Goal: Information Seeking & Learning: Learn about a topic

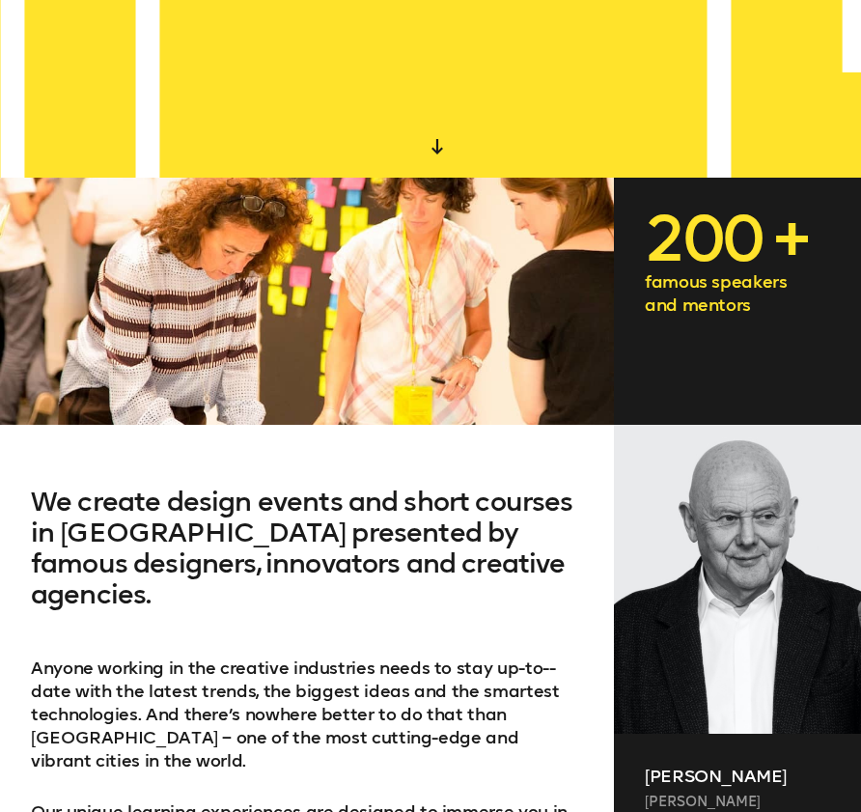
scroll to position [8, 0]
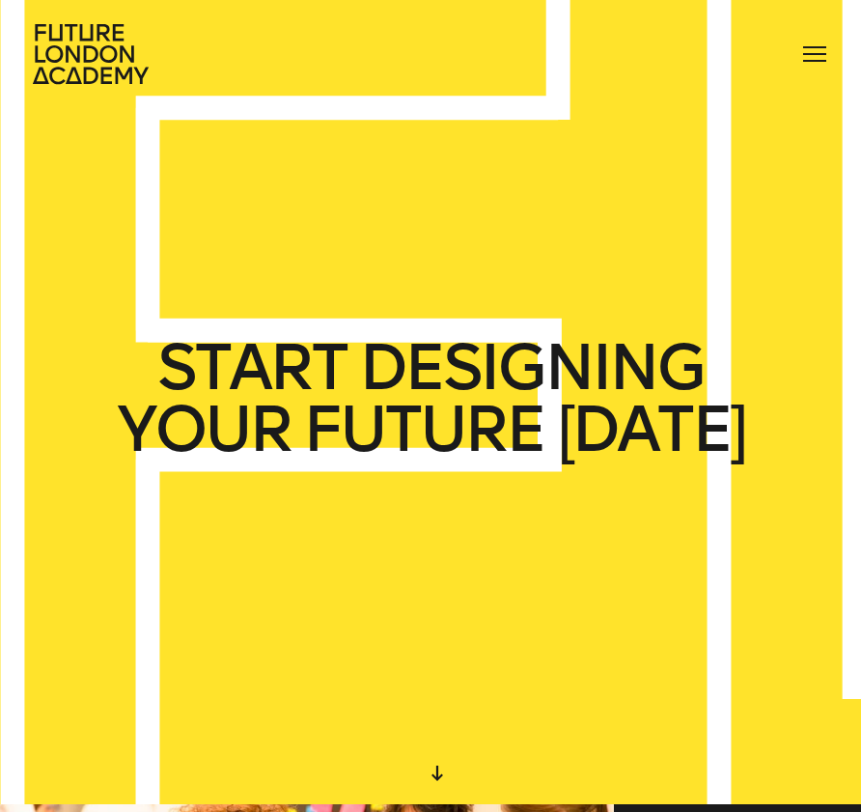
click at [805, 48] on div at bounding box center [815, 54] width 31 height 31
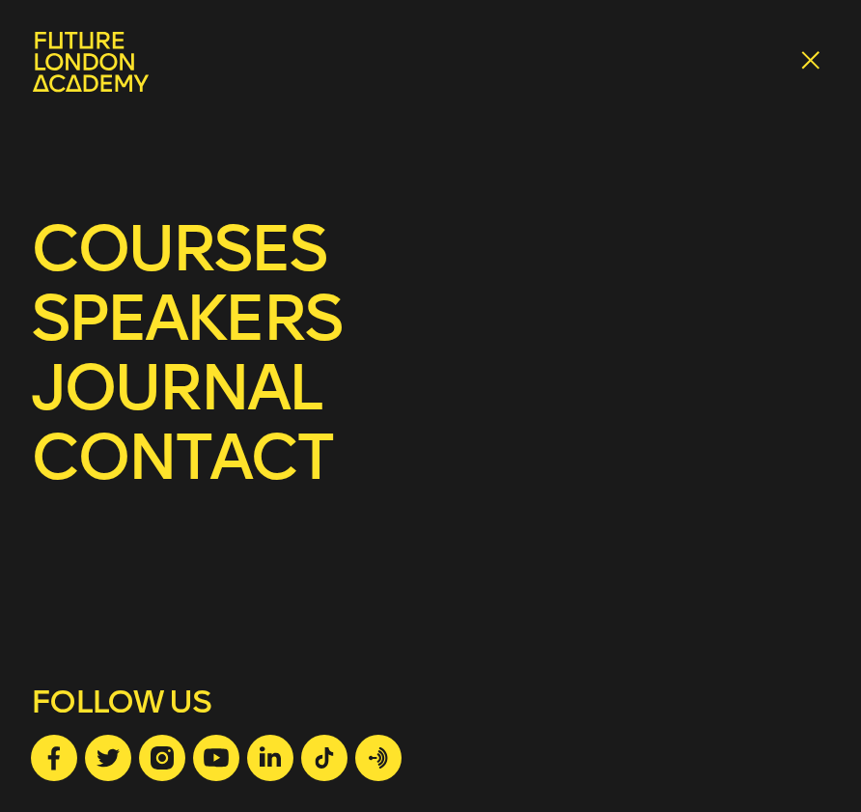
scroll to position [0, 0]
click at [243, 269] on link "courses" at bounding box center [178, 249] width 295 height 76
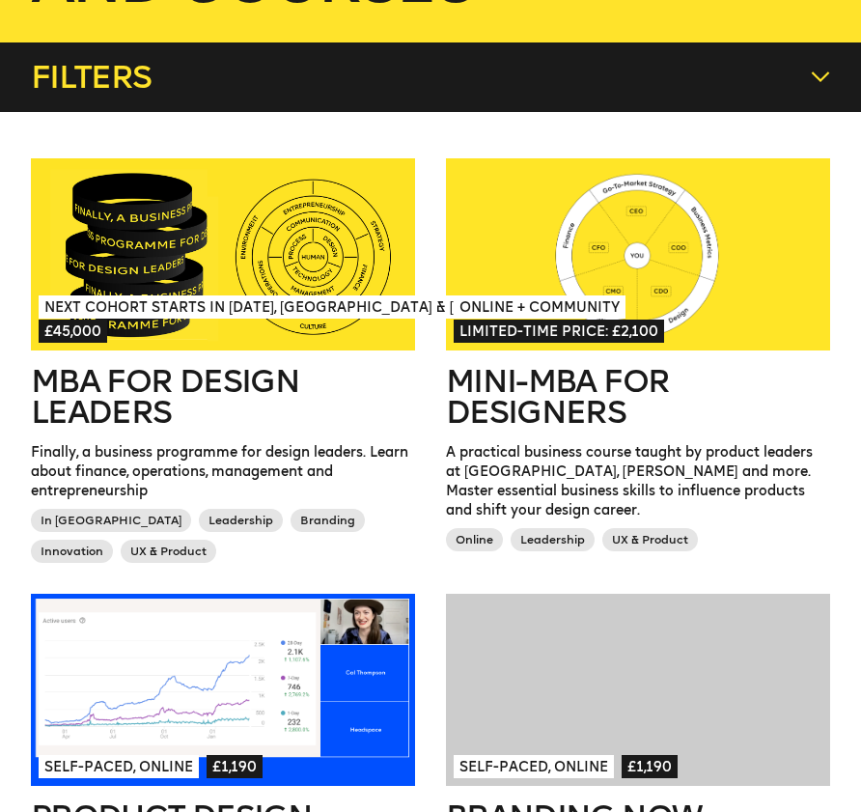
scroll to position [538, 0]
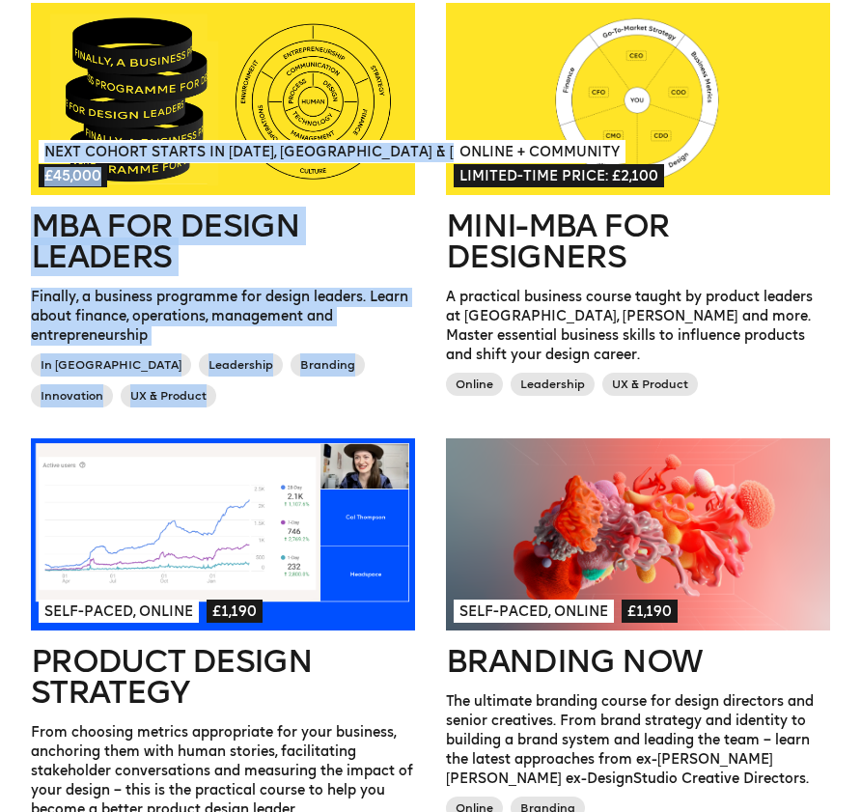
click at [420, 381] on div "Next Cohort Starts in July 2026, London & California £45,000 MBA for Design Lea…" at bounding box center [222, 220] width 415 height 435
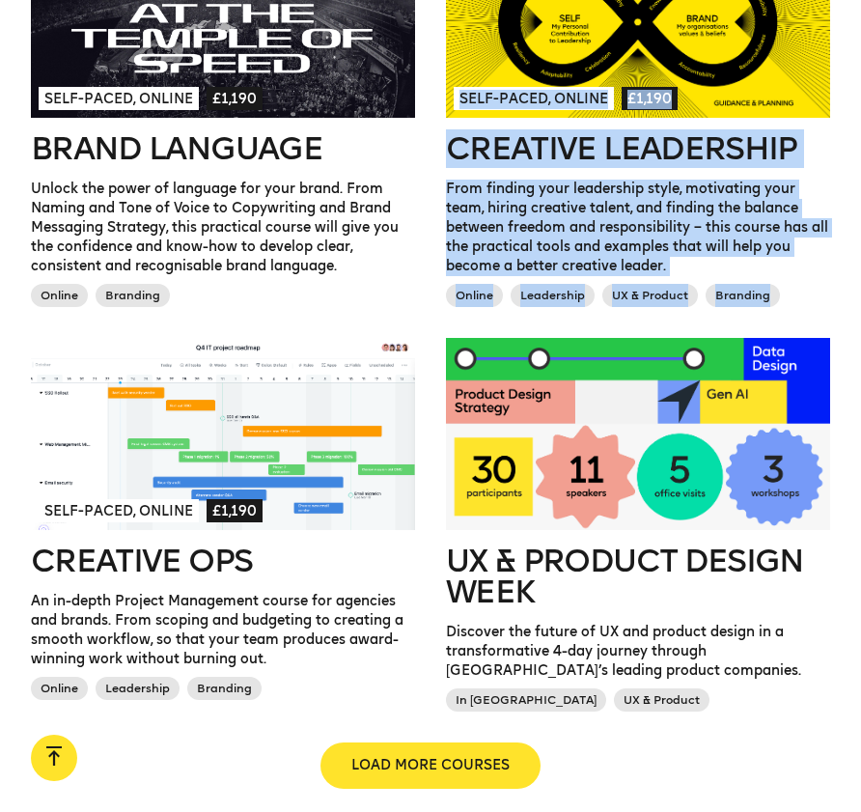
scroll to position [1654, 0]
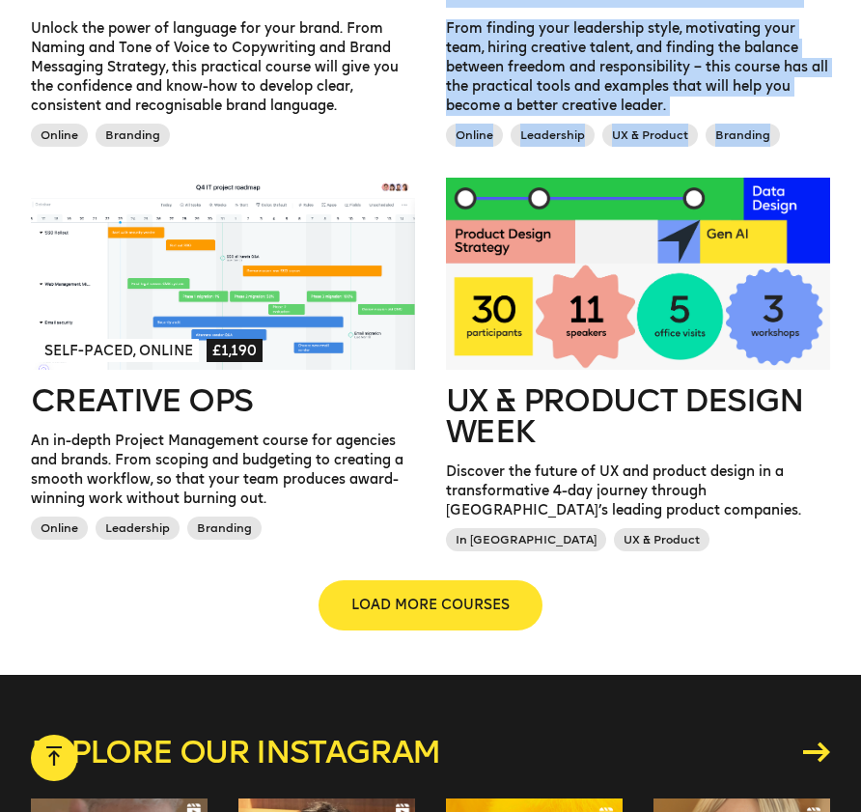
click at [386, 601] on span "LOAD MORE COURSES" at bounding box center [430, 605] width 158 height 19
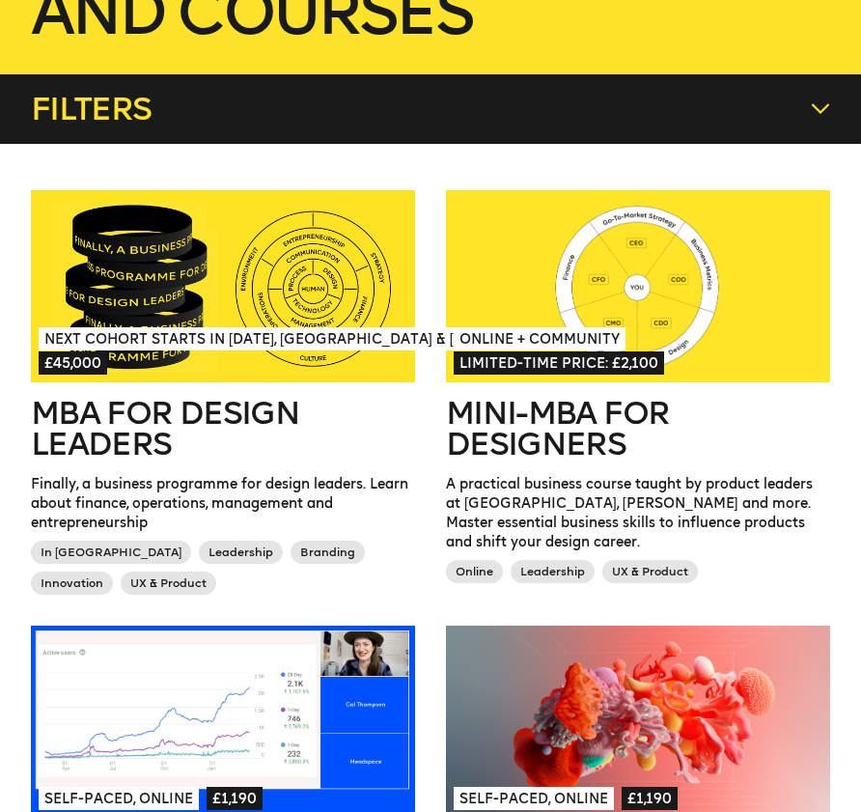
scroll to position [0, 0]
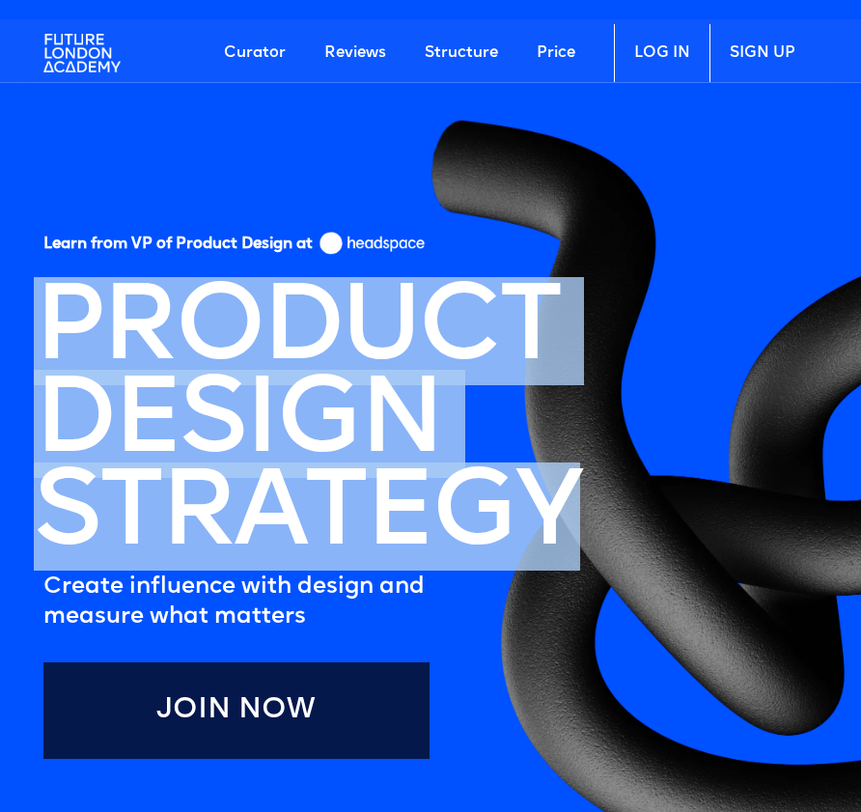
drag, startPoint x: 61, startPoint y: 322, endPoint x: 589, endPoint y: 528, distance: 567.2
click at [589, 528] on section "Learn from VP of Product Design at PRODUCT DESIGN STRATEGY Create influence wit…" at bounding box center [430, 535] width 861 height 974
copy h1 "PRODUCT DESIGN STRATEGY"
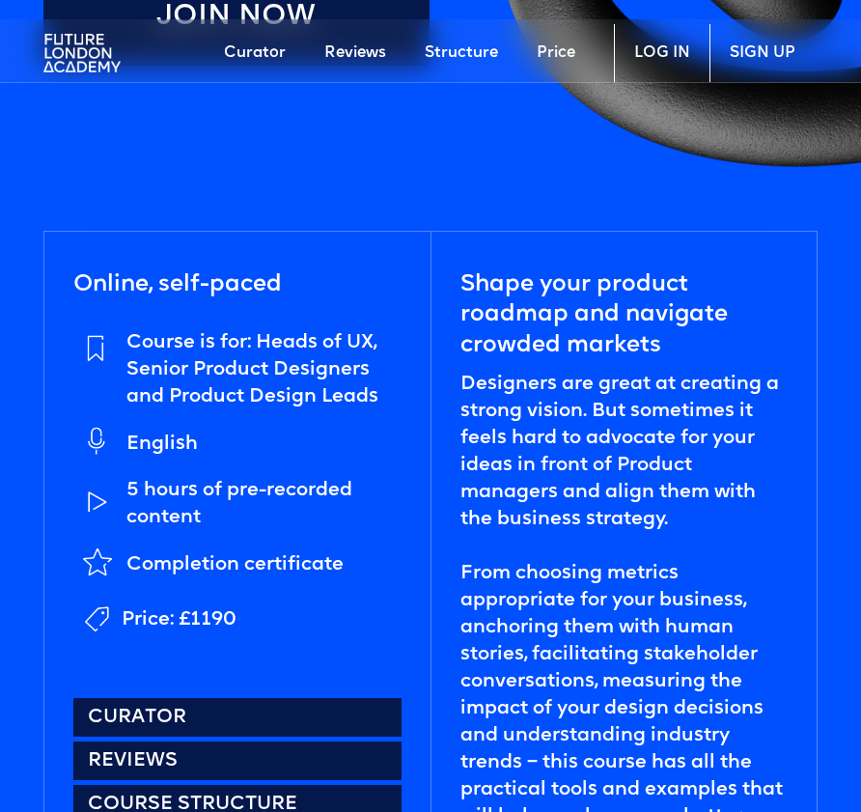
scroll to position [723, 0]
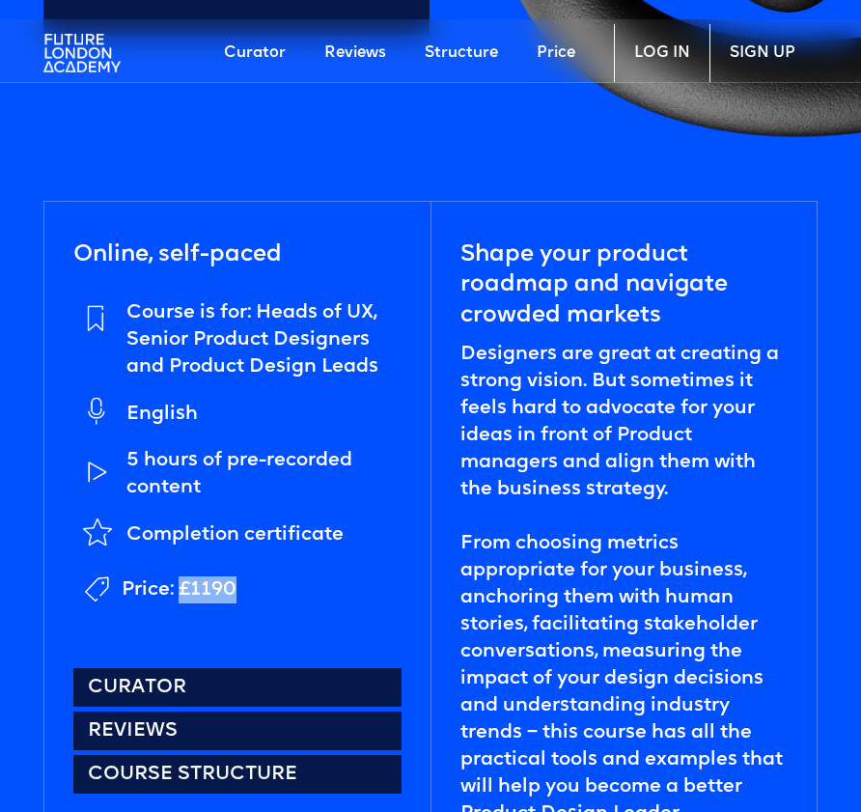
drag, startPoint x: 238, startPoint y: 585, endPoint x: 182, endPoint y: 588, distance: 56.1
click at [182, 588] on li "Price: £1190" at bounding box center [237, 589] width 328 height 43
copy div "£1190"
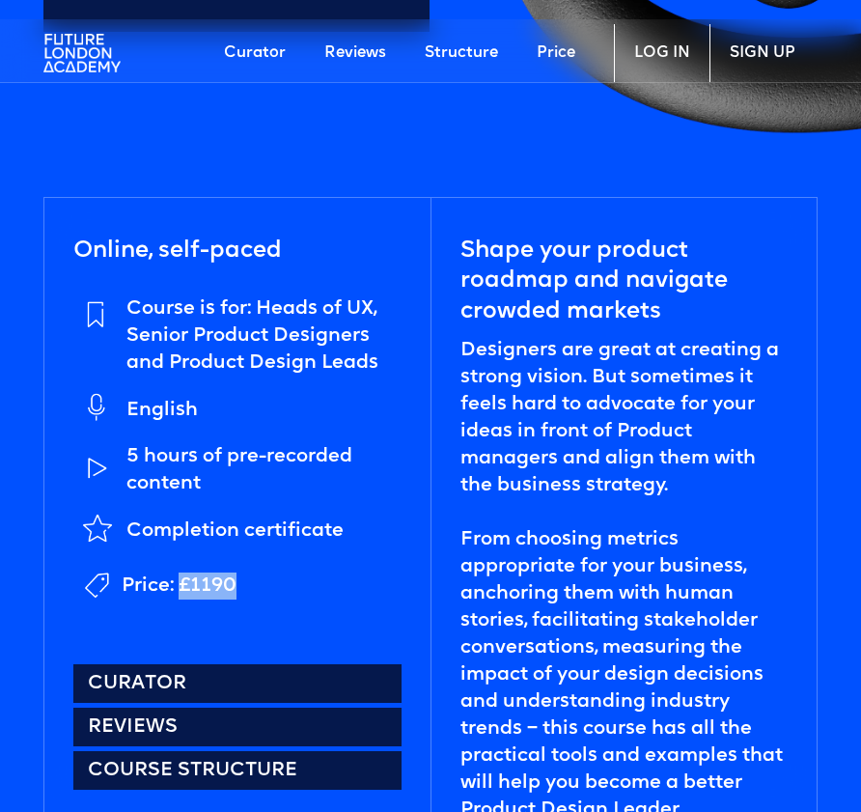
scroll to position [0, 0]
